Goal: Information Seeking & Learning: Learn about a topic

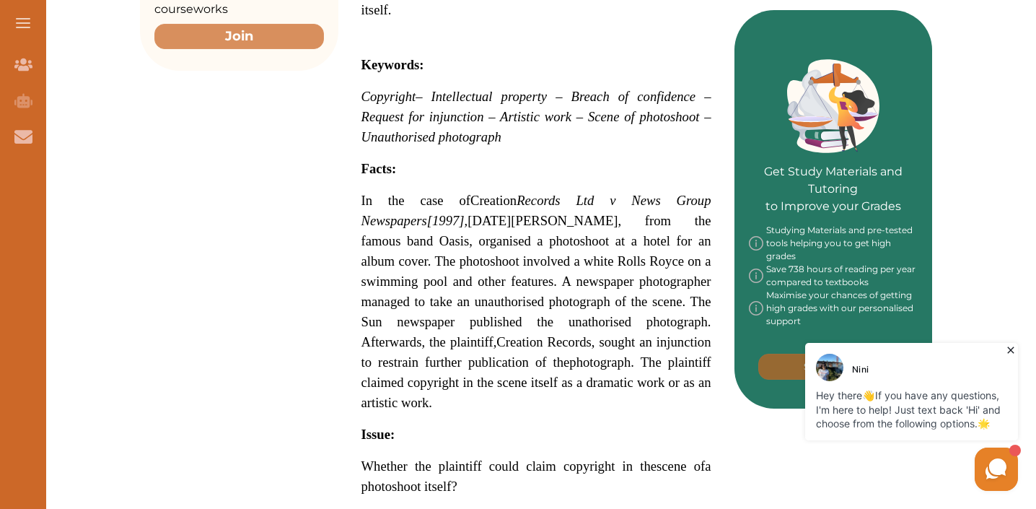
scroll to position [590, 0]
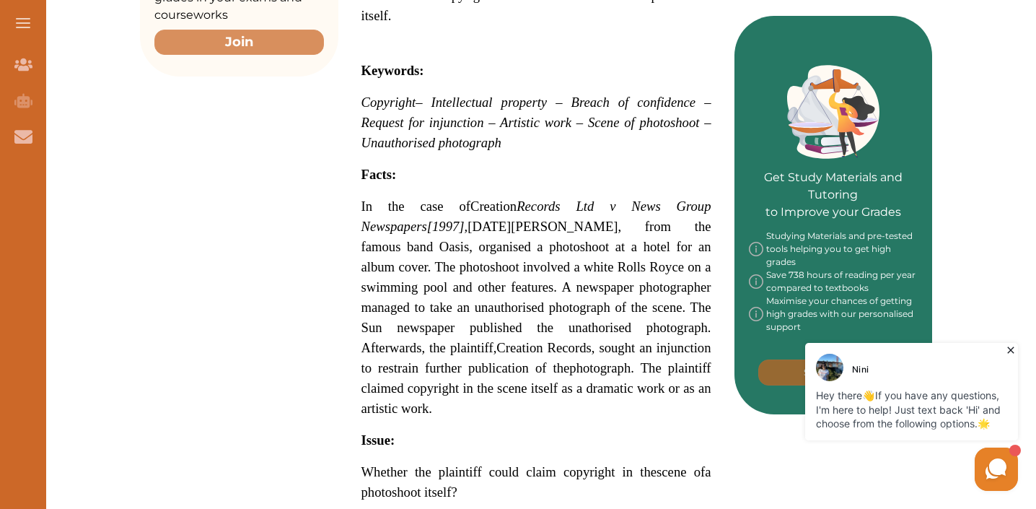
click at [551, 101] on span "– Intellectual property – Breach of confidence – Request for injunction – Artis…" at bounding box center [537, 123] width 350 height 56
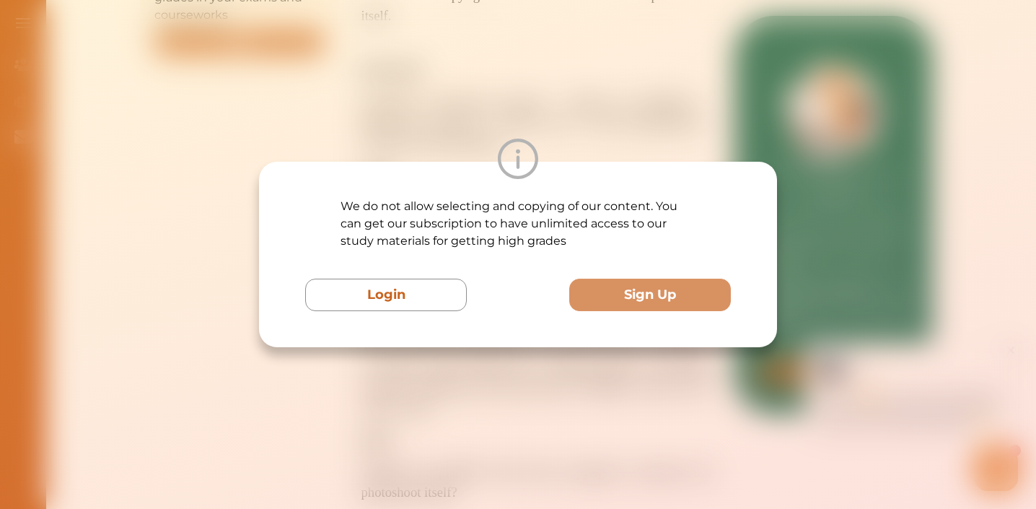
click at [488, 410] on div "We do not allow selecting and copying of our content. You can get our subscript…" at bounding box center [518, 254] width 1036 height 509
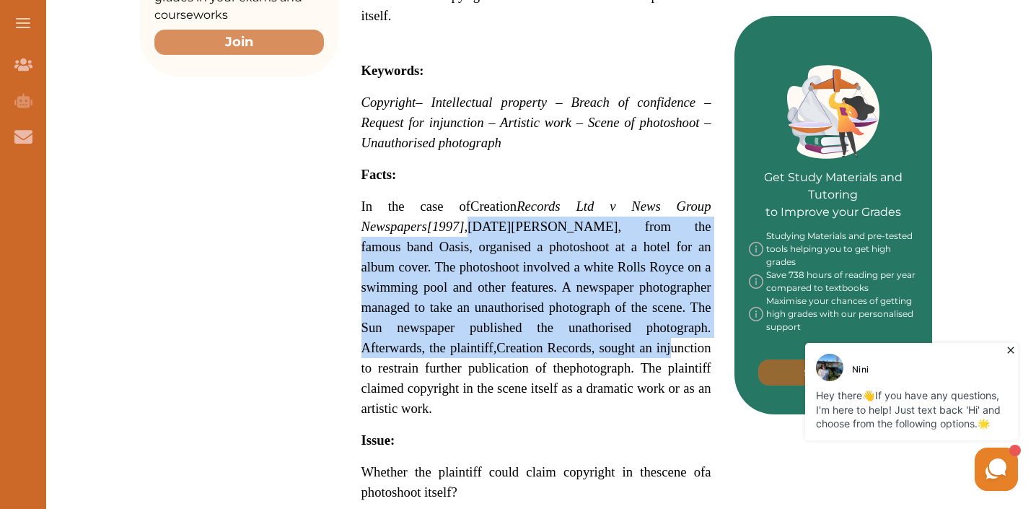
drag, startPoint x: 401, startPoint y: 220, endPoint x: 554, endPoint y: 343, distance: 196.1
click at [554, 343] on span "In the case of Creation Records Ltd v News Group Newspapers [1997] , [DATE][PER…" at bounding box center [537, 308] width 350 height 214
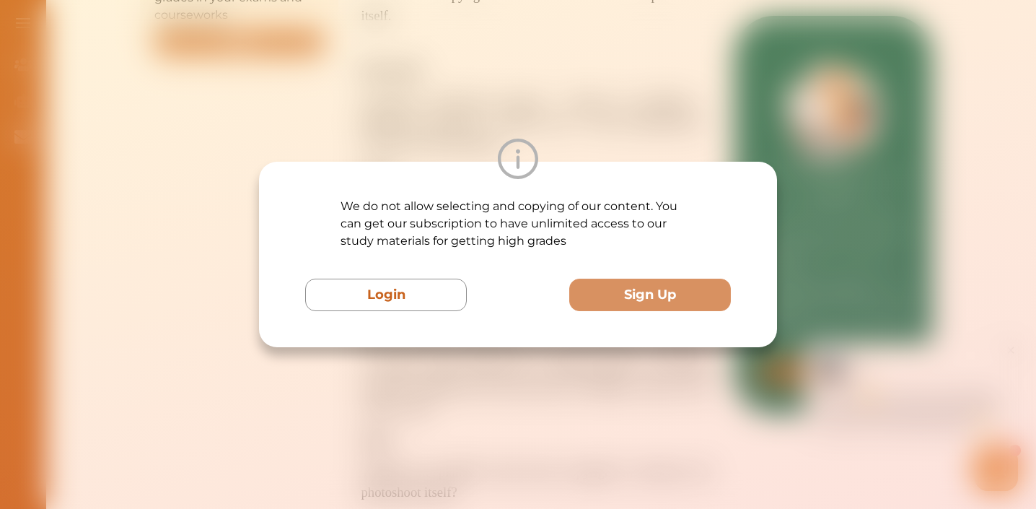
click at [554, 343] on div "We do not allow selecting and copying of our content. You can get our subscript…" at bounding box center [518, 254] width 518 height 185
click at [518, 244] on p "We do not allow selecting and copying of our content. You can get our subscript…" at bounding box center [518, 224] width 355 height 52
click at [518, 95] on div "We do not allow selecting and copying of our content. You can get our subscript…" at bounding box center [518, 254] width 1036 height 509
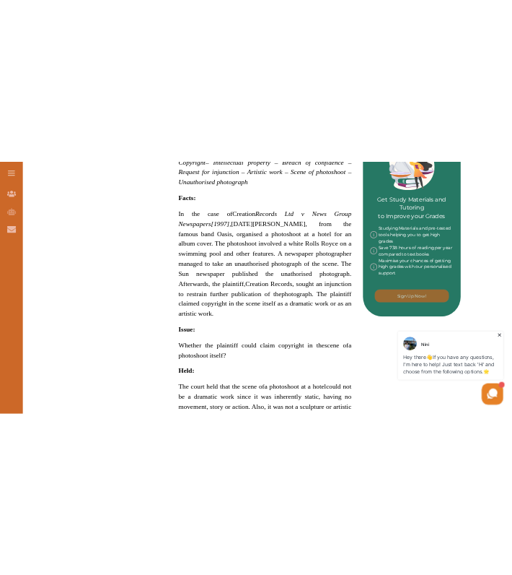
scroll to position [694, 0]
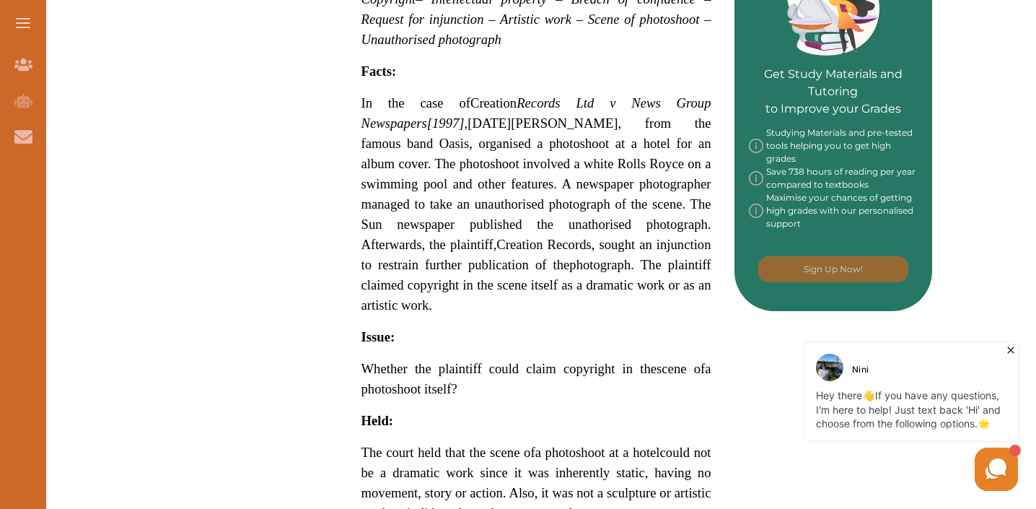
click at [505, 140] on span "In the case of Creation Records Ltd v News Group Newspapers [1997] , [DATE][PER…" at bounding box center [537, 173] width 350 height 157
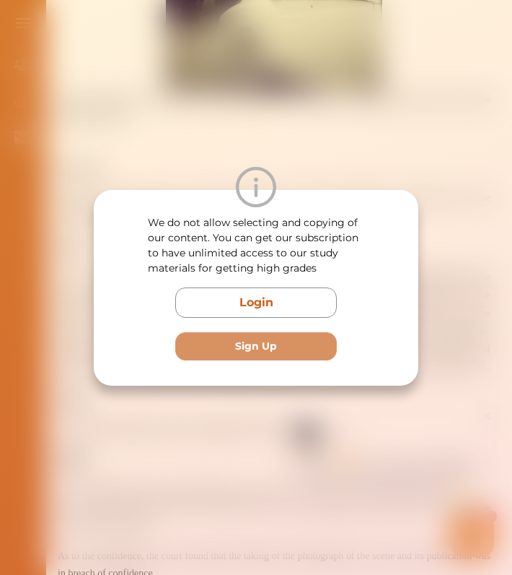
click at [322, 118] on div "We do not allow selecting and copying of our content. You can get our subscript…" at bounding box center [256, 287] width 512 height 575
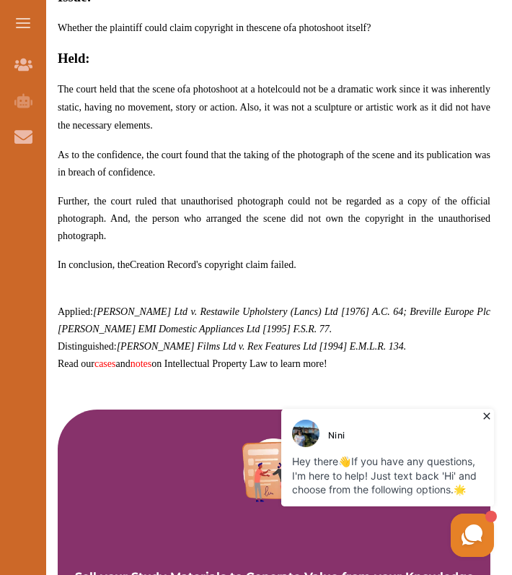
scroll to position [1095, 0]
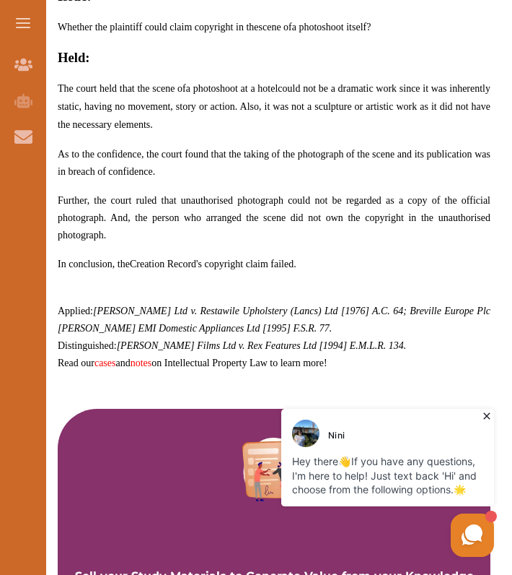
click at [103, 209] on span "Further, the court ruled that unauthorised photograph could not be regarded as …" at bounding box center [274, 217] width 433 height 45
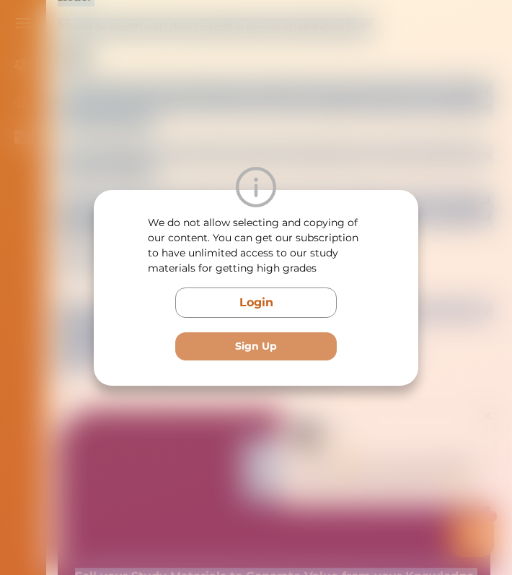
click at [103, 209] on div "We do not allow selecting and copying of our content. You can get our subscript…" at bounding box center [256, 288] width 325 height 196
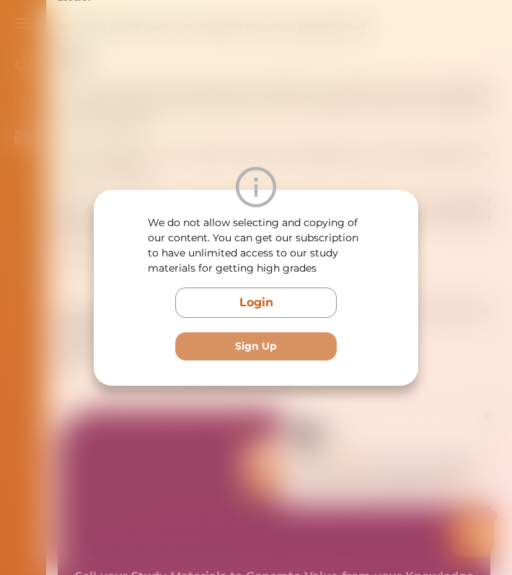
click at [363, 155] on div "We do not allow selecting and copying of our content. You can get our subscript…" at bounding box center [256, 287] width 512 height 575
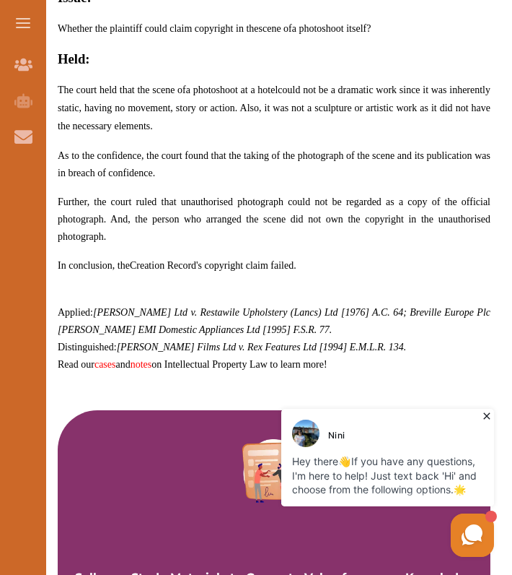
scroll to position [1078, 0]
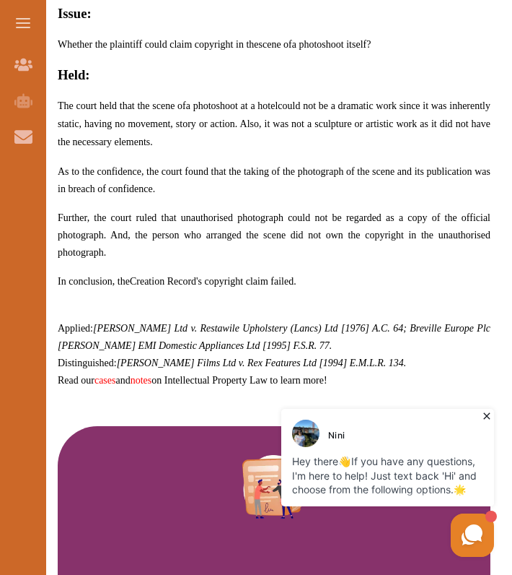
click at [218, 180] on p "As to the confidence, the court found that the taking of the photograph of the …" at bounding box center [274, 179] width 433 height 35
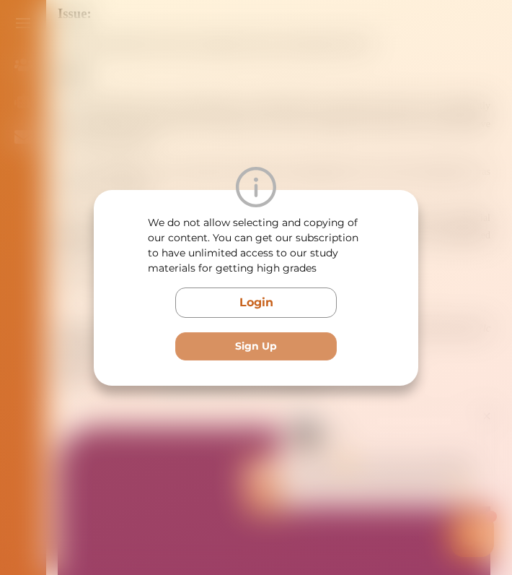
click at [218, 180] on div at bounding box center [256, 187] width 325 height 40
click at [212, 139] on div "We do not allow selecting and copying of our content. You can get our subscript…" at bounding box center [256, 287] width 512 height 575
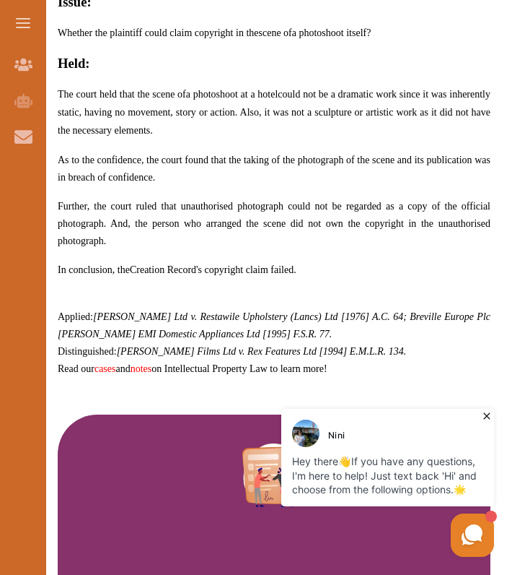
scroll to position [1212, 0]
